Goal: Task Accomplishment & Management: Manage account settings

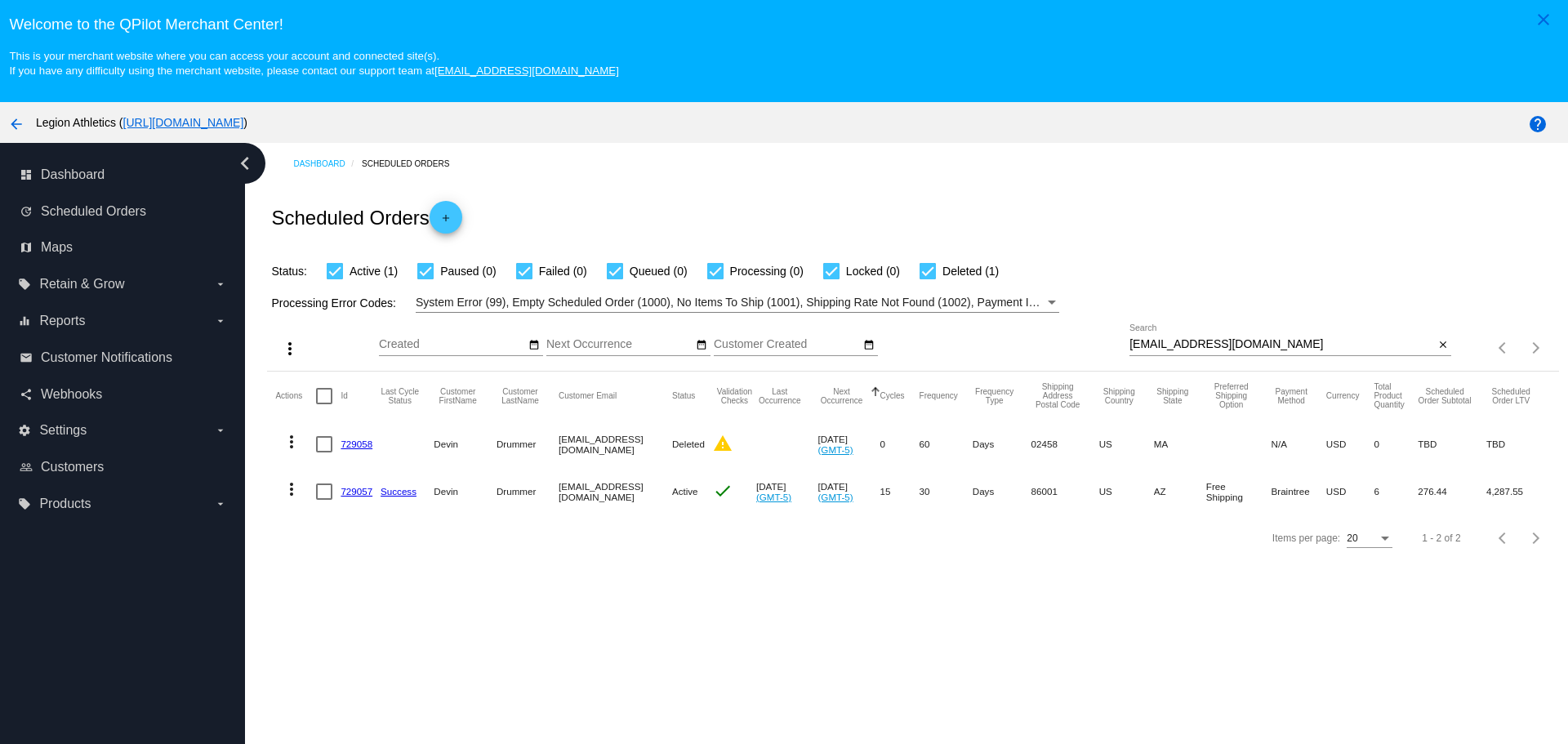
click at [1297, 335] on div "[EMAIL_ADDRESS][DOMAIN_NAME] Search" at bounding box center [1282, 340] width 305 height 32
paste input "amandaahern.terillis"
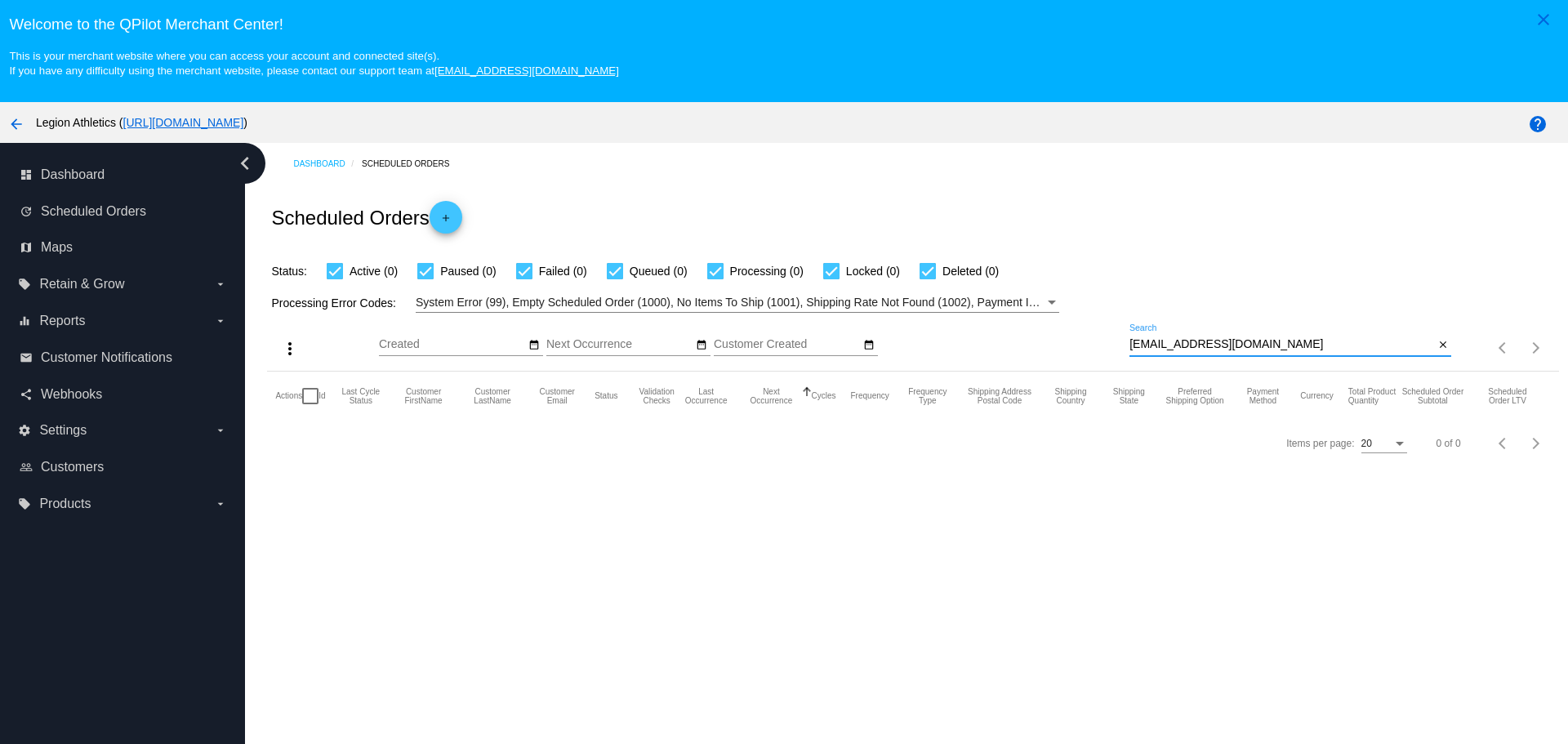
click at [1163, 330] on div "[EMAIL_ADDRESS][DOMAIN_NAME] Search" at bounding box center [1282, 340] width 305 height 32
click at [1190, 340] on input "[EMAIL_ADDRESS][DOMAIN_NAME]" at bounding box center [1282, 344] width 305 height 13
click at [1341, 340] on input "[EMAIL_ADDRESS][DOMAIN_NAME]" at bounding box center [1282, 344] width 305 height 13
paste input "[PERSON_NAME]"
paste input "1005947"
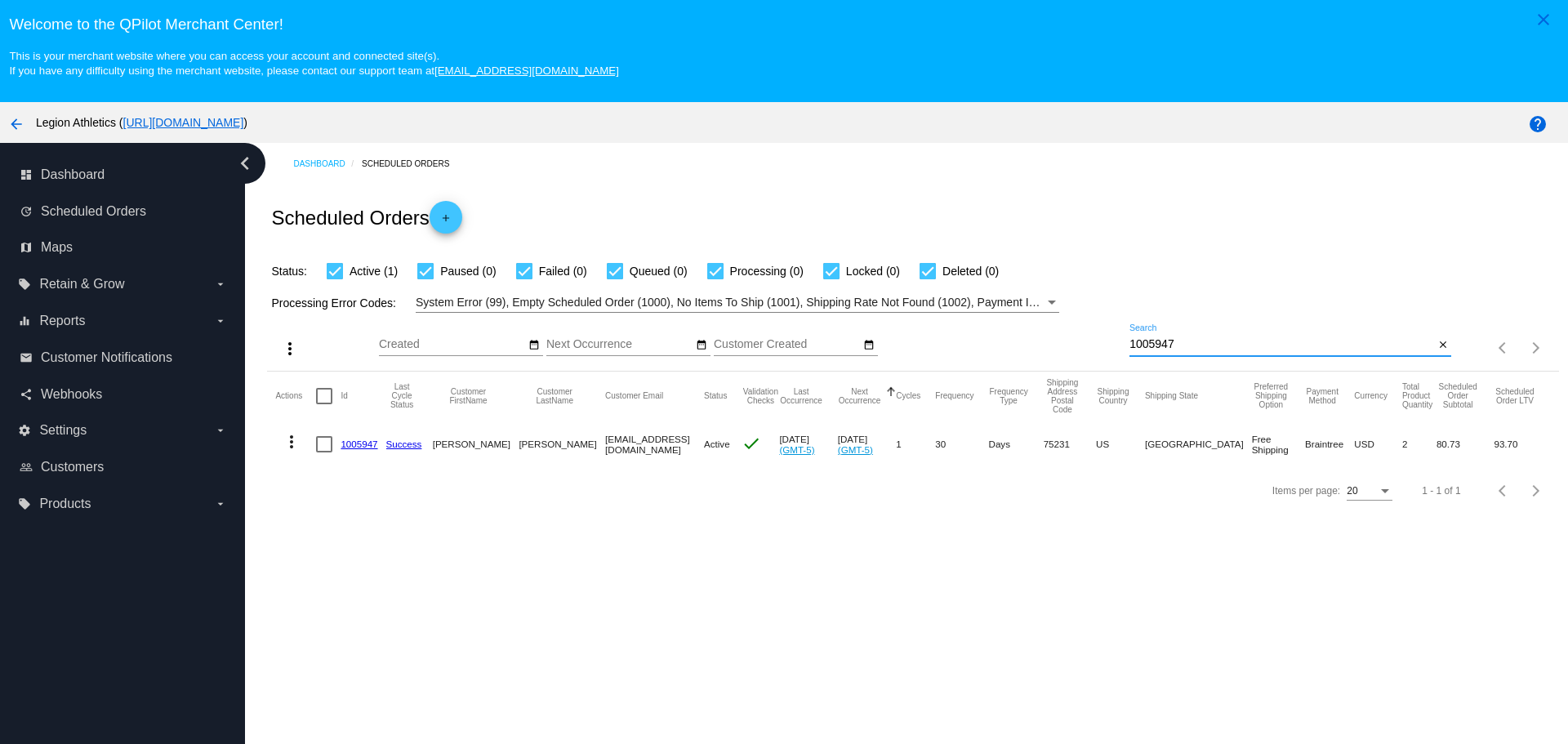
click at [623, 447] on mat-cell "[EMAIL_ADDRESS][DOMAIN_NAME]" at bounding box center [654, 444] width 98 height 48
copy mat-cell "[EMAIL_ADDRESS][DOMAIN_NAME]"
click at [289, 438] on mat-icon "more_vert" at bounding box center [291, 442] width 19 height 19
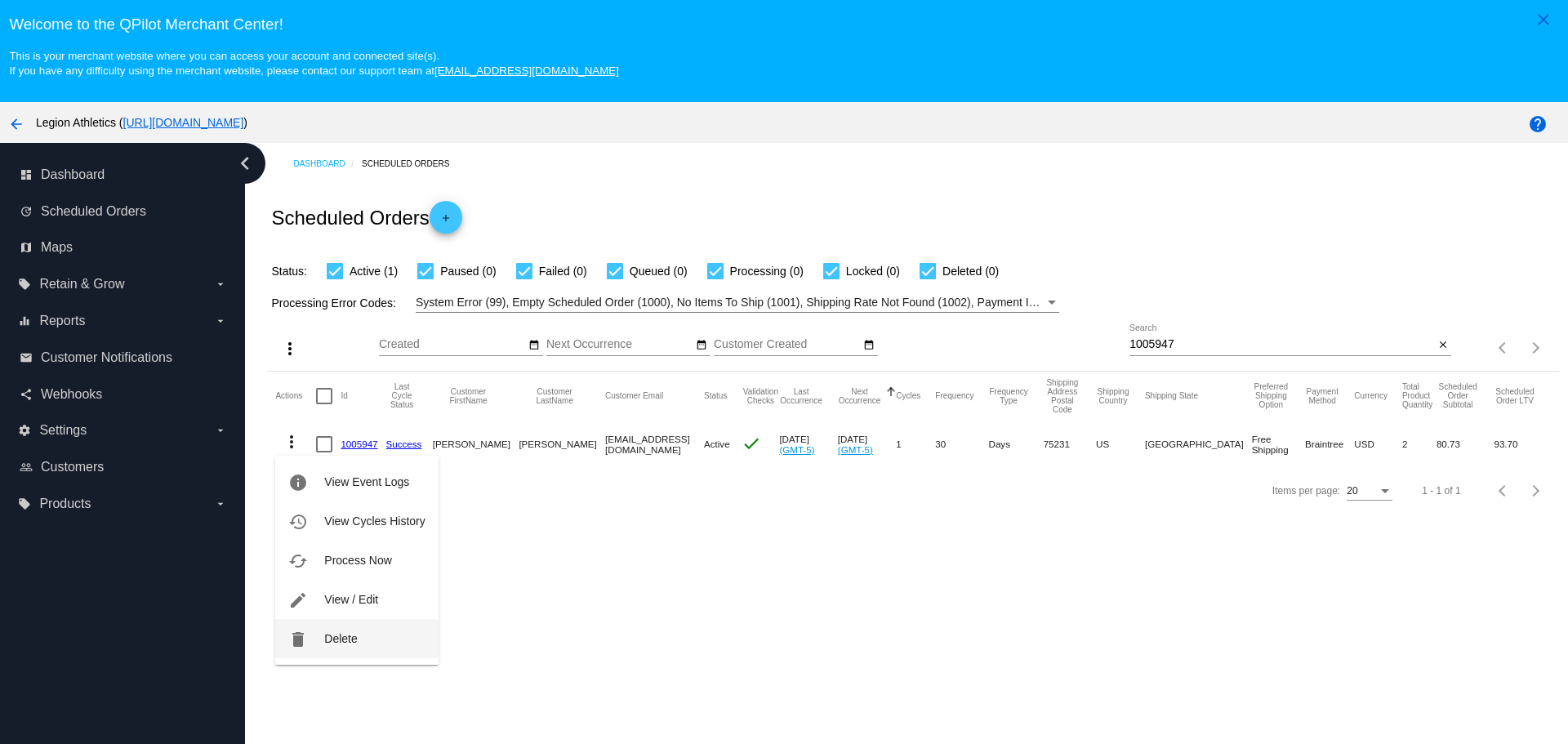
click at [327, 637] on span "Delete" at bounding box center [341, 638] width 33 height 13
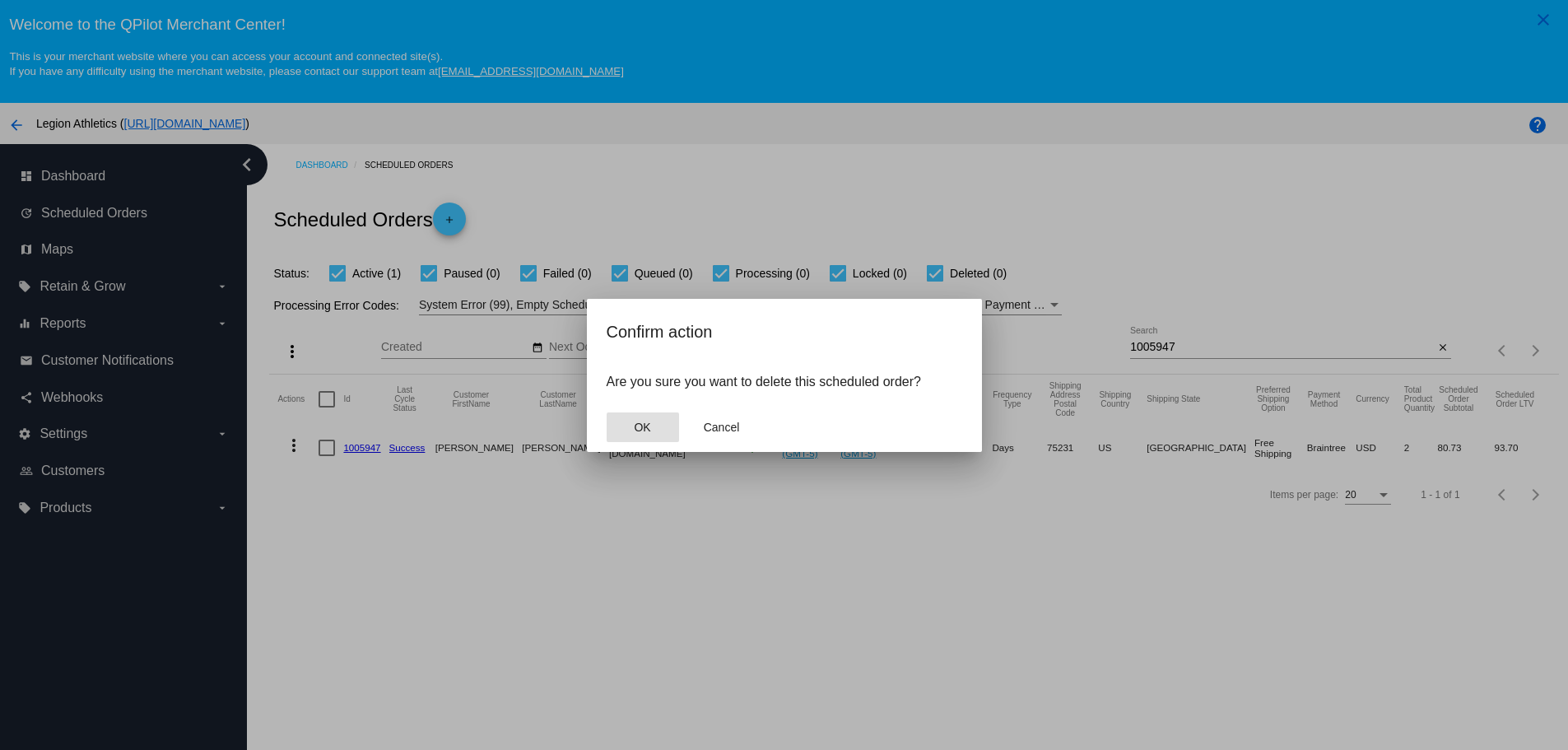
click at [638, 439] on button "OK" at bounding box center [643, 427] width 73 height 29
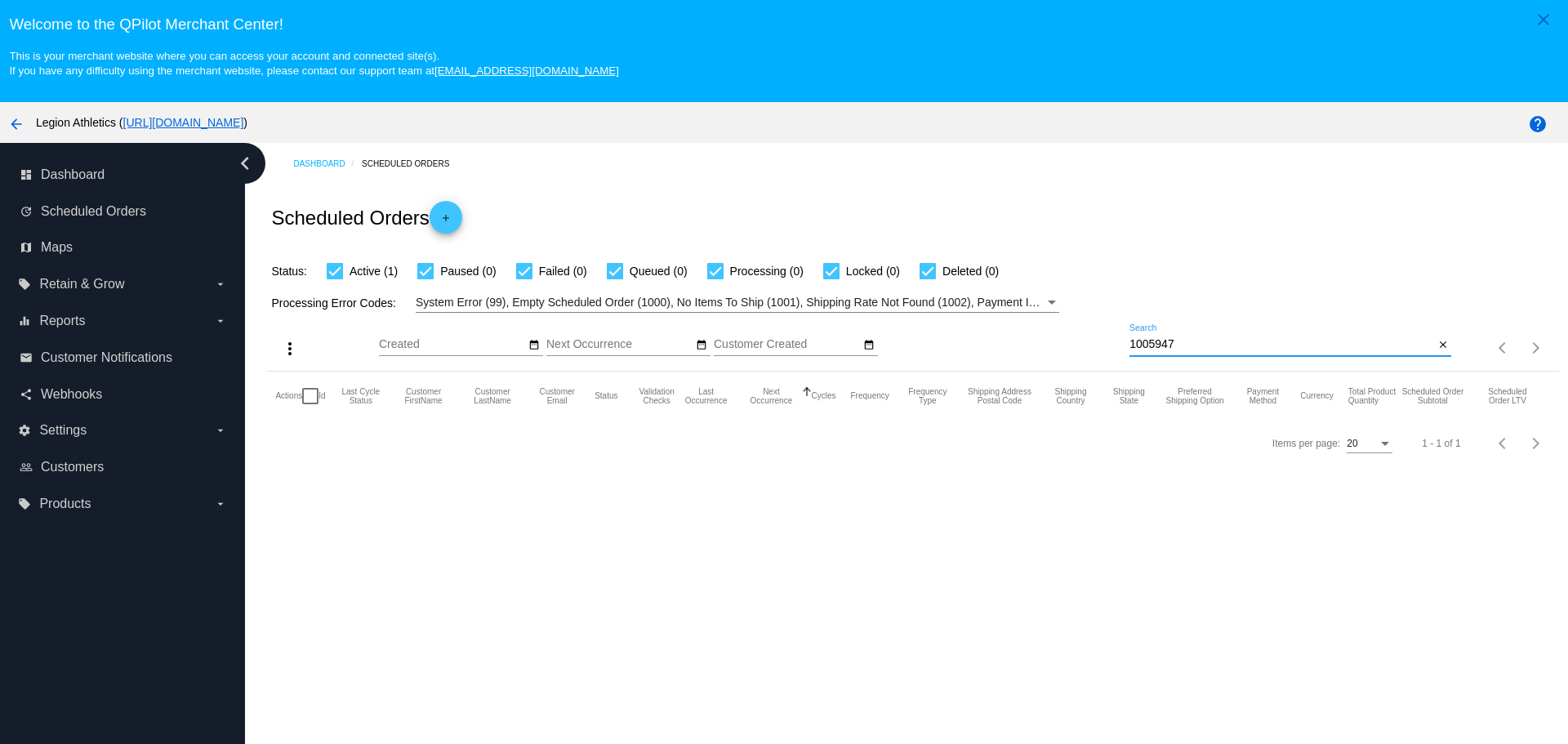
click at [1171, 340] on input "1005947" at bounding box center [1282, 344] width 305 height 13
paste input "[EMAIL_ADDRESS][DOMAIN_NAME]"
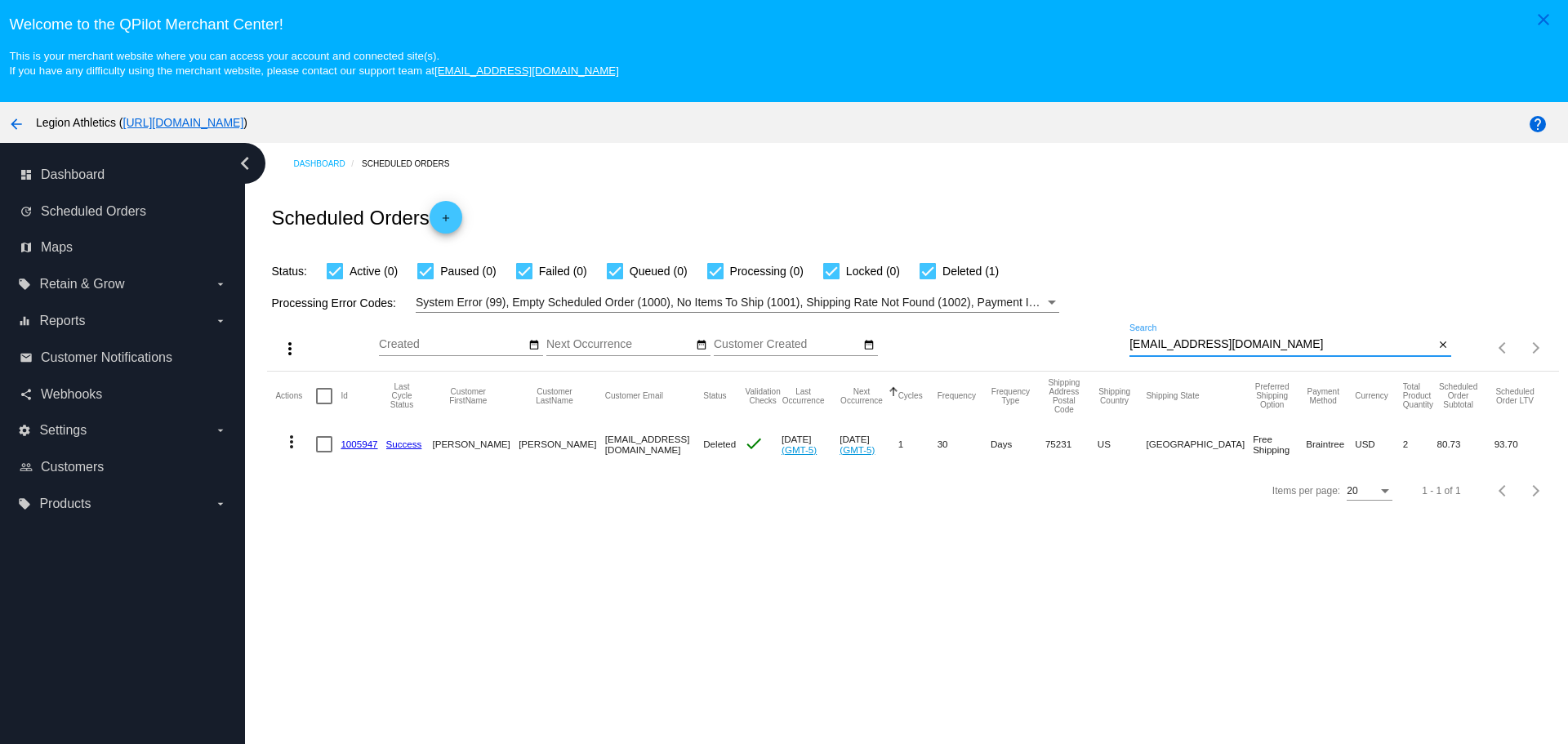
paste input "[EMAIL_ADDRESS][DOMAIN_NAME]"
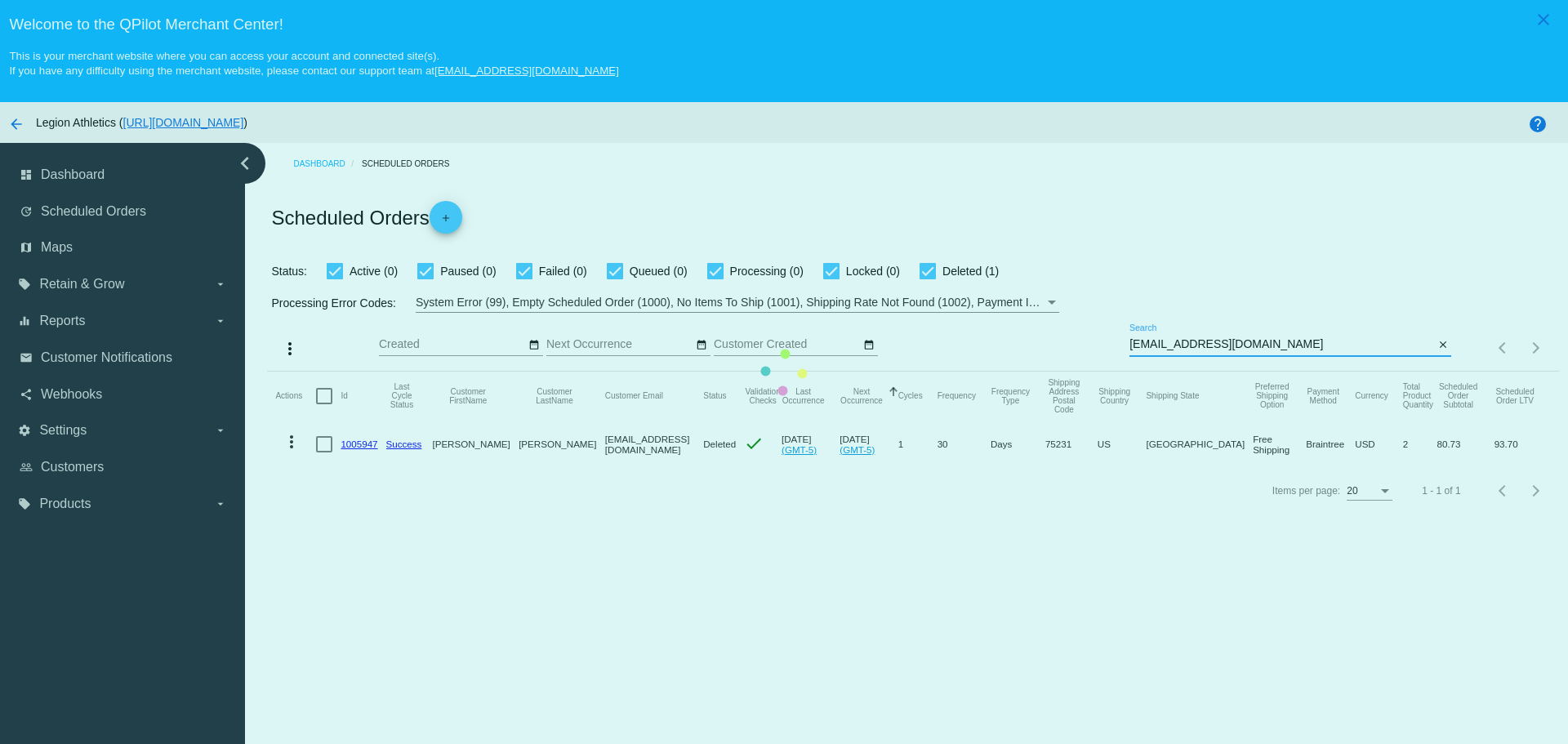
type input "[EMAIL_ADDRESS][DOMAIN_NAME]"
